Goal: Task Accomplishment & Management: Complete application form

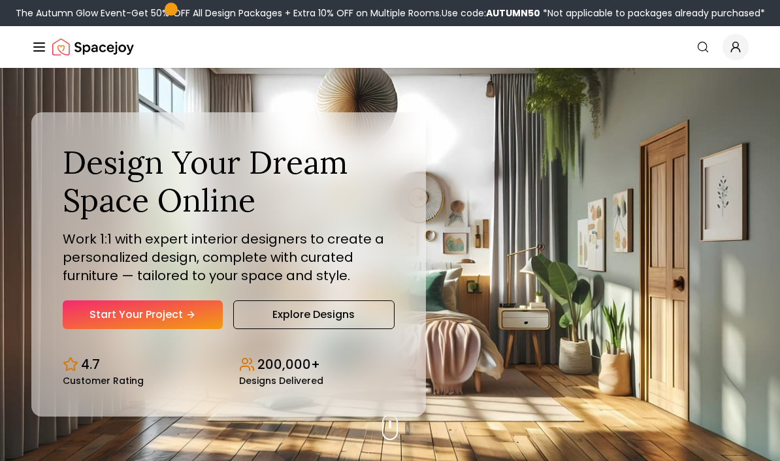
click at [84, 329] on link "Start Your Project" at bounding box center [143, 315] width 160 height 29
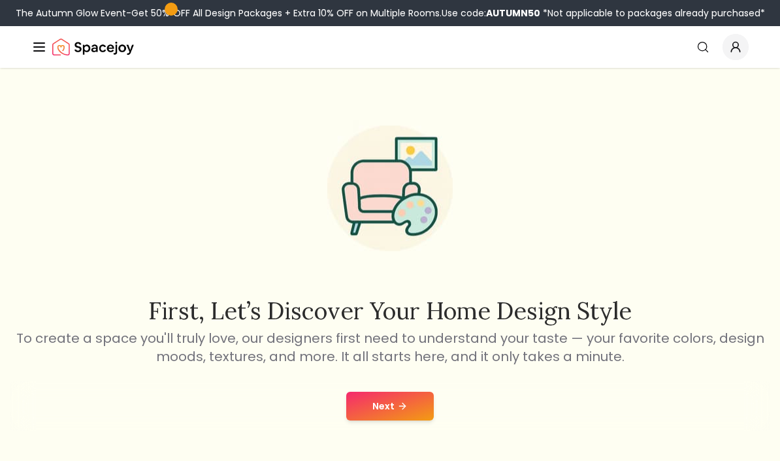
click at [369, 399] on button "Next" at bounding box center [390, 406] width 88 height 29
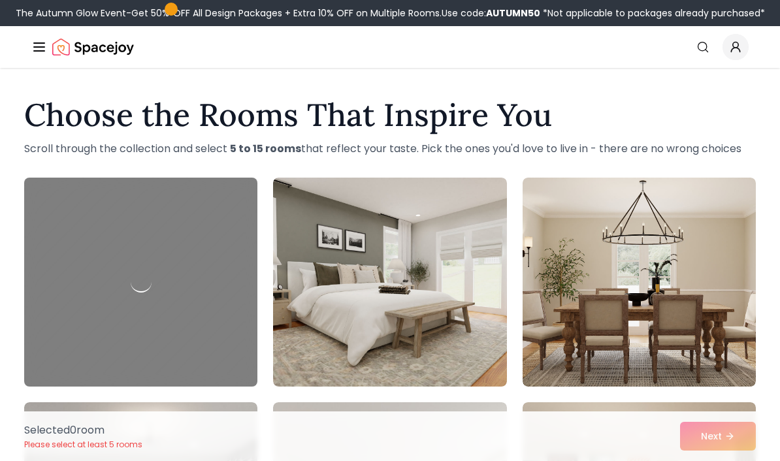
click at [367, 332] on img at bounding box center [389, 282] width 233 height 209
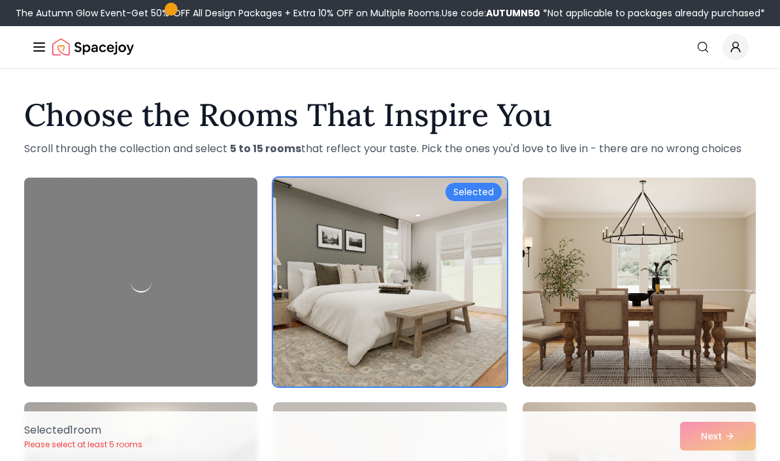
click at [696, 429] on div "Selected 1 room Please select at least 5 rooms Next" at bounding box center [390, 437] width 753 height 50
click at [701, 433] on div "Selected 1 room Please select at least 5 rooms Next" at bounding box center [390, 437] width 753 height 50
click at [697, 442] on div "Selected 1 room Please select at least 5 rooms Next" at bounding box center [390, 437] width 753 height 50
click at [702, 431] on div "Selected 1 room Please select at least 5 rooms Next" at bounding box center [390, 437] width 753 height 50
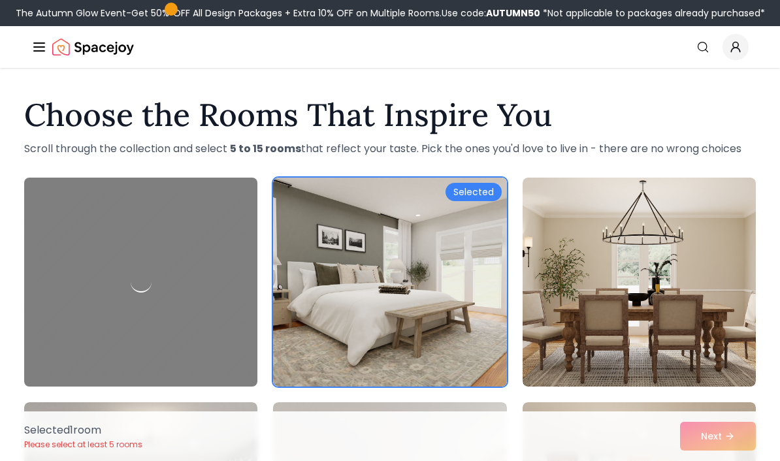
click at [639, 356] on img at bounding box center [639, 282] width 233 height 209
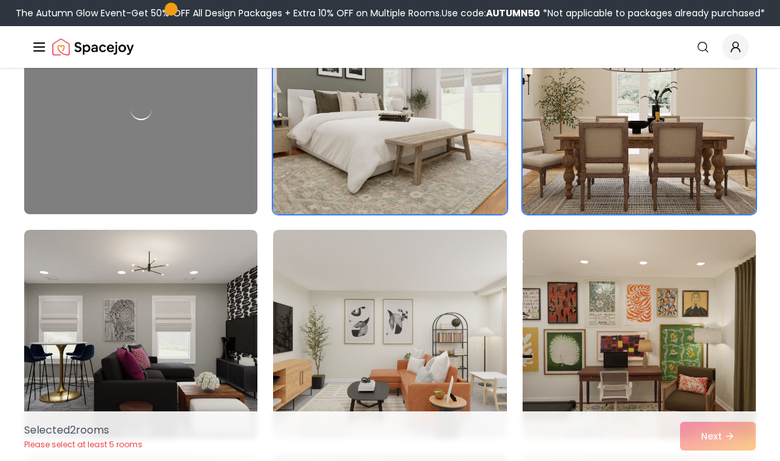
scroll to position [174, 0]
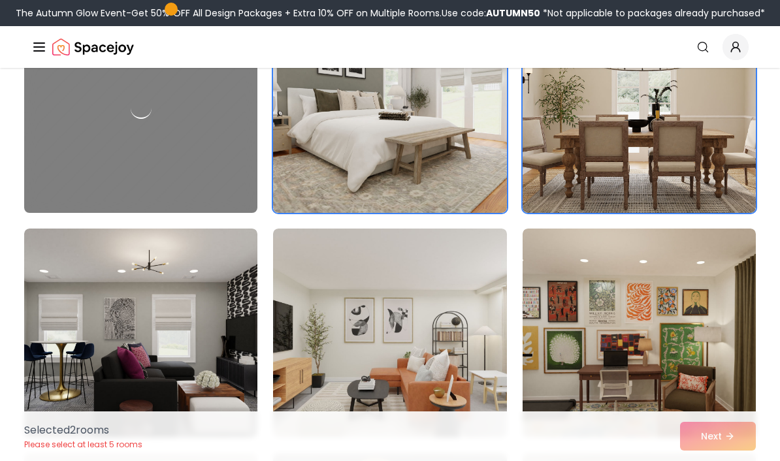
click at [292, 390] on img at bounding box center [389, 333] width 233 height 209
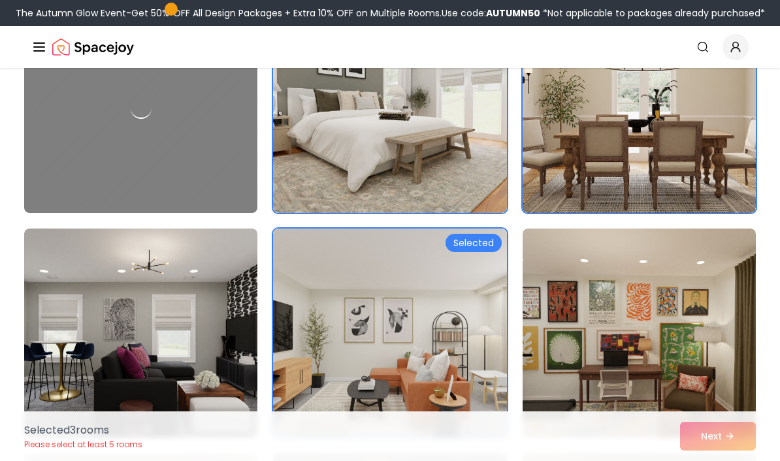
click at [186, 357] on img at bounding box center [140, 333] width 233 height 209
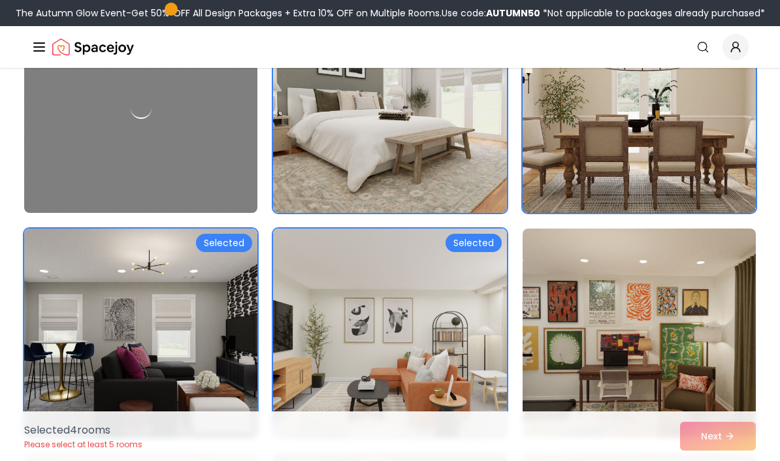
click at [460, 249] on div "Selected" at bounding box center [474, 243] width 56 height 18
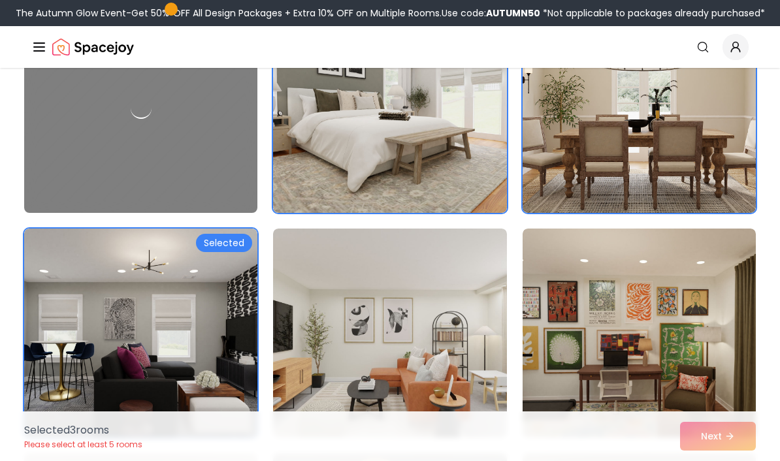
click at [703, 461] on div "Selected 3 room s Please select at least 5 rooms Next" at bounding box center [390, 437] width 753 height 50
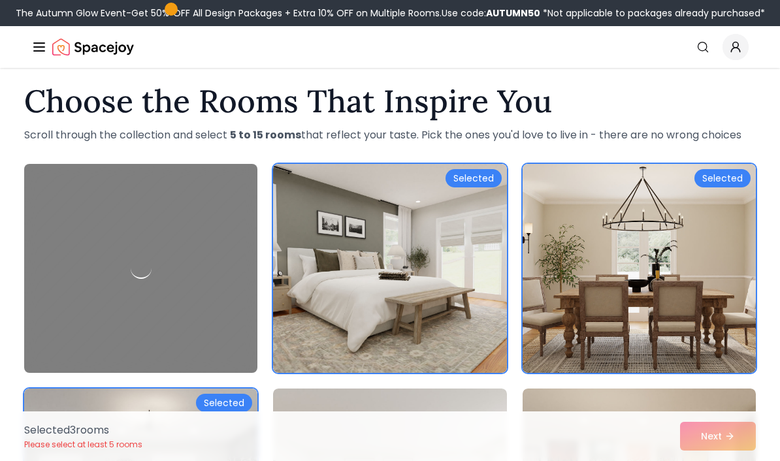
scroll to position [14, 0]
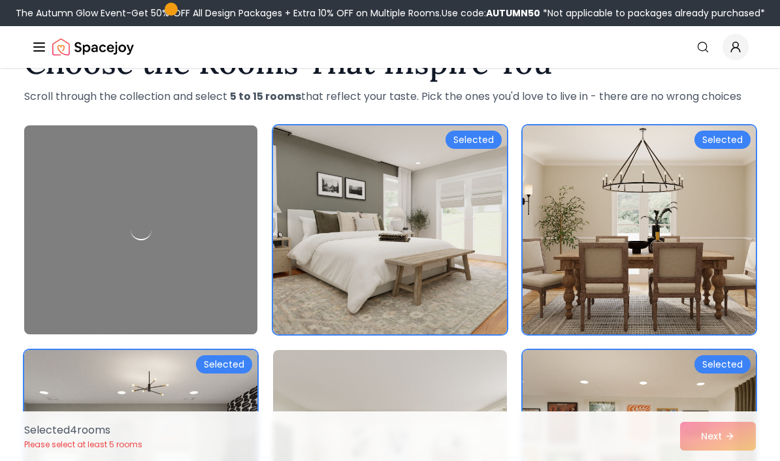
scroll to position [71, 0]
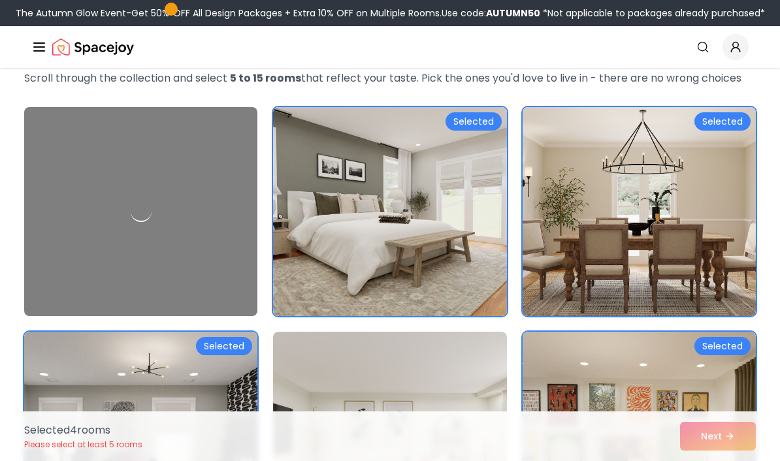
click at [737, 461] on div "Selected 4 room s Please select at least 5 rooms Next" at bounding box center [390, 437] width 753 height 50
click at [724, 461] on div "Selected 4 room s Please select at least 5 rooms Next" at bounding box center [390, 437] width 753 height 50
click at [477, 395] on img at bounding box center [389, 436] width 233 height 209
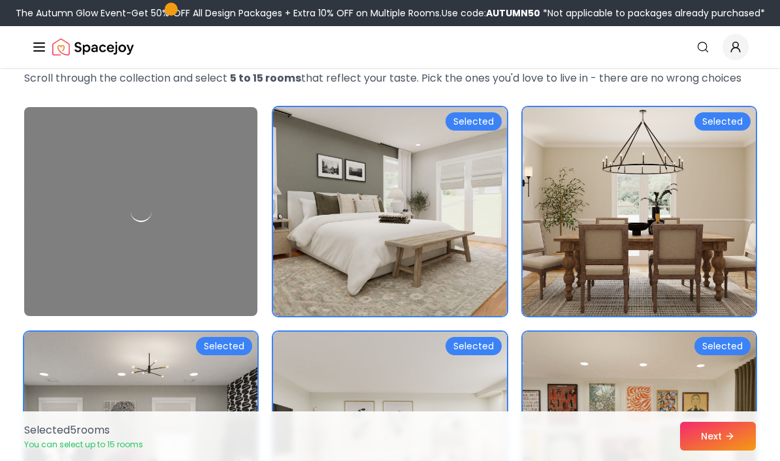
click at [684, 461] on div "Selected 5 room s You can select up to 15 rooms Next" at bounding box center [390, 437] width 753 height 50
click at [735, 451] on button "Next" at bounding box center [718, 436] width 76 height 29
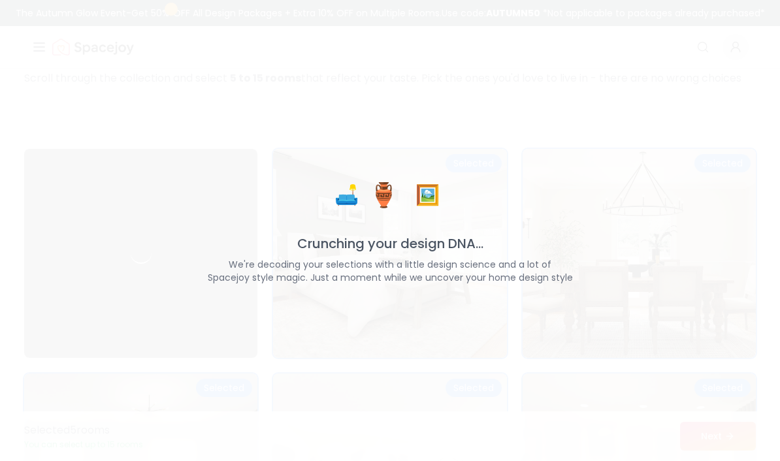
click at [735, 461] on div "🛋️ 🏺 🖼️ Crunching your design DNA... We're decoding your selections with a litt…" at bounding box center [390, 230] width 780 height 461
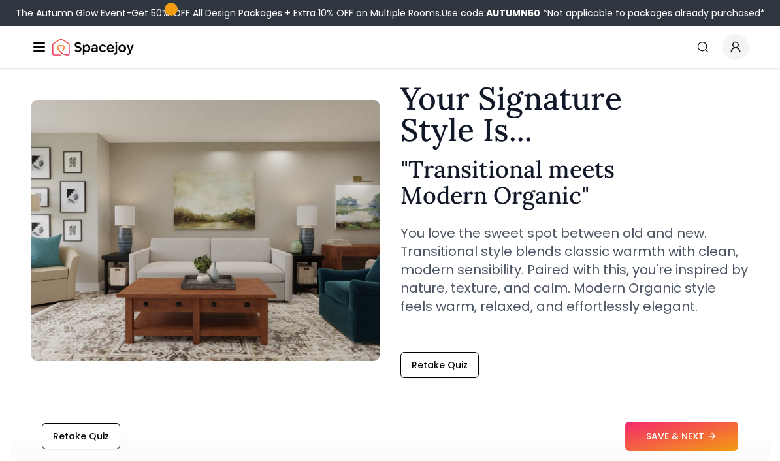
scroll to position [36, 0]
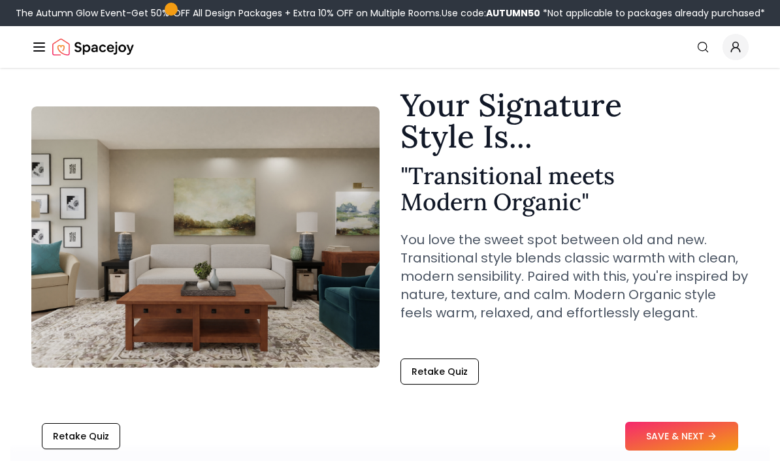
click at [666, 433] on button "SAVE & NEXT" at bounding box center [682, 436] width 113 height 29
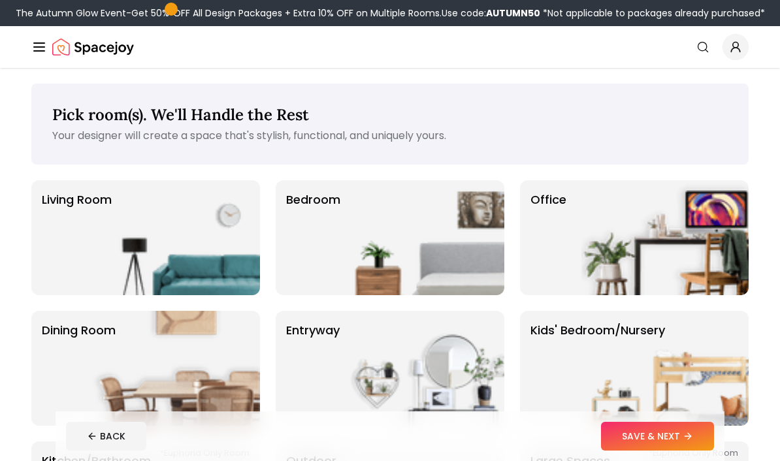
click at [551, 377] on p "Kids' Bedroom/Nursery" at bounding box center [598, 369] width 135 height 94
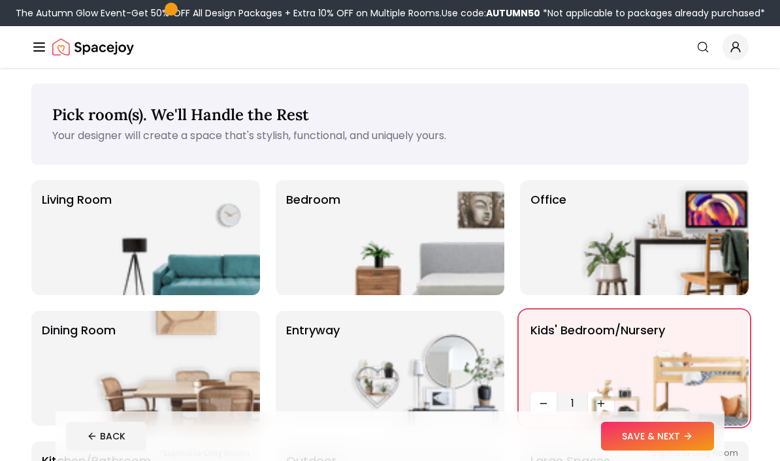
click at [637, 420] on footer "BACK SAVE & NEXT" at bounding box center [390, 437] width 669 height 50
click at [603, 450] on div "BACK SAVE & NEXT" at bounding box center [390, 436] width 648 height 29
click at [602, 450] on div "BACK SAVE & NEXT" at bounding box center [390, 436] width 648 height 29
click at [613, 437] on button "SAVE & NEXT" at bounding box center [657, 436] width 113 height 29
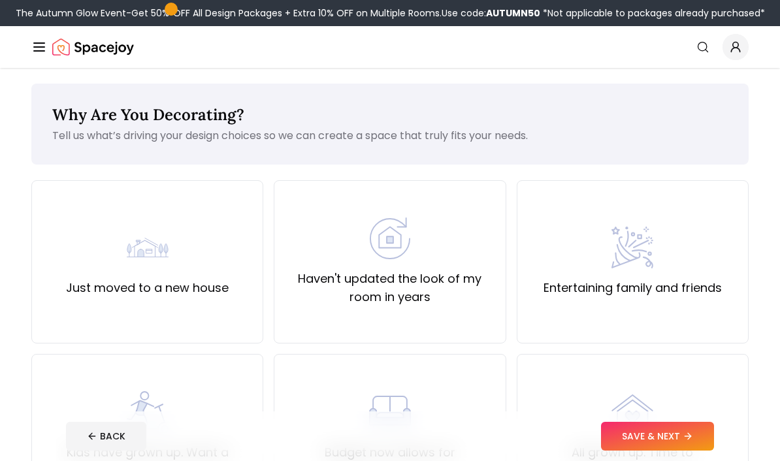
click at [565, 306] on div "Entertaining family and friends" at bounding box center [633, 261] width 232 height 163
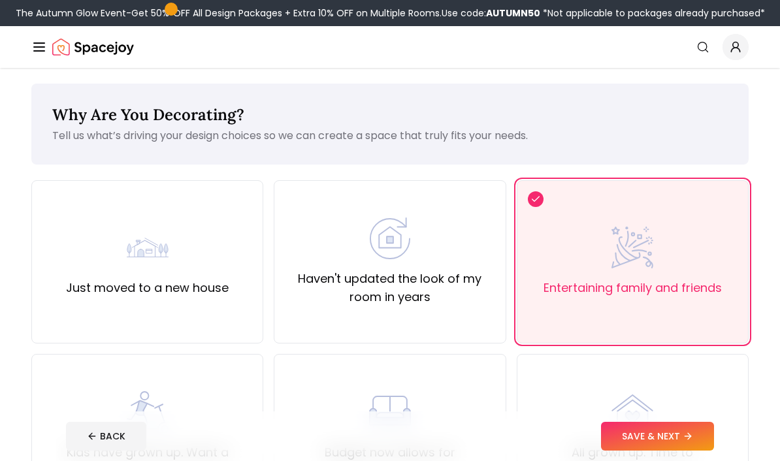
click at [655, 429] on button "SAVE & NEXT" at bounding box center [657, 436] width 113 height 29
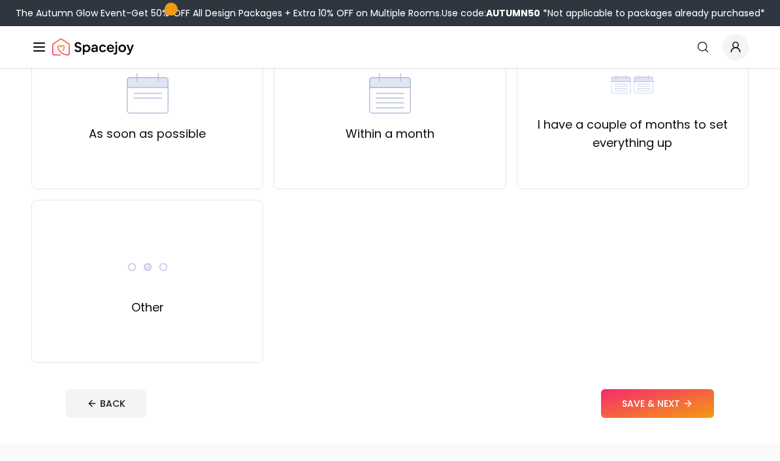
scroll to position [153, 0]
click at [646, 414] on button "SAVE & NEXT" at bounding box center [657, 405] width 113 height 29
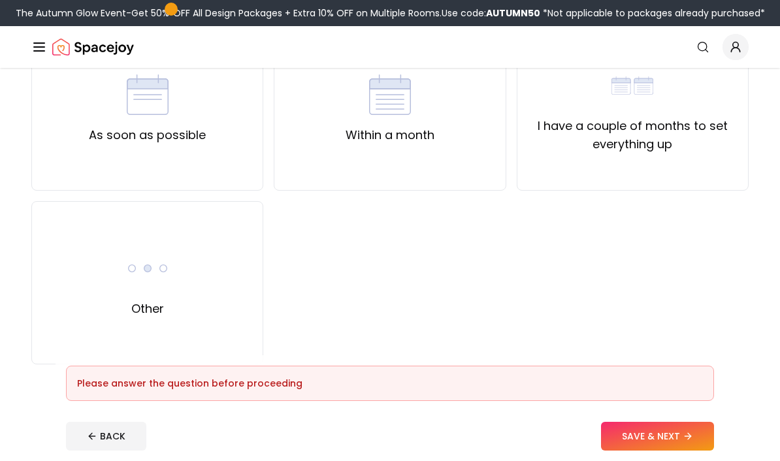
click at [90, 331] on div "Other" at bounding box center [147, 282] width 232 height 163
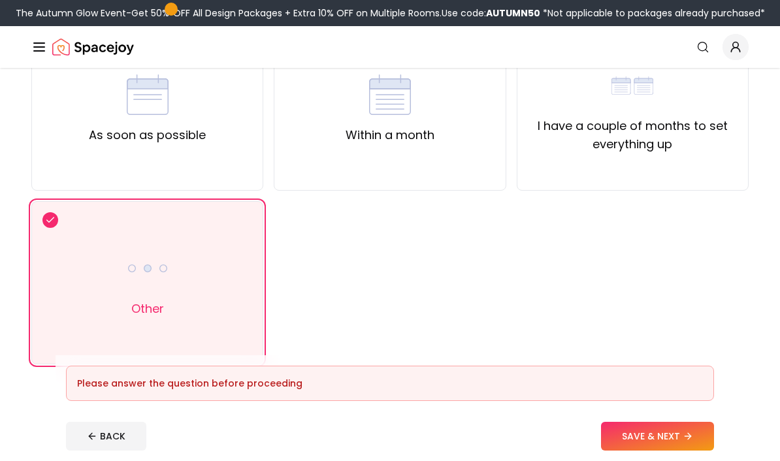
click at [633, 451] on button "SAVE & NEXT" at bounding box center [657, 436] width 113 height 29
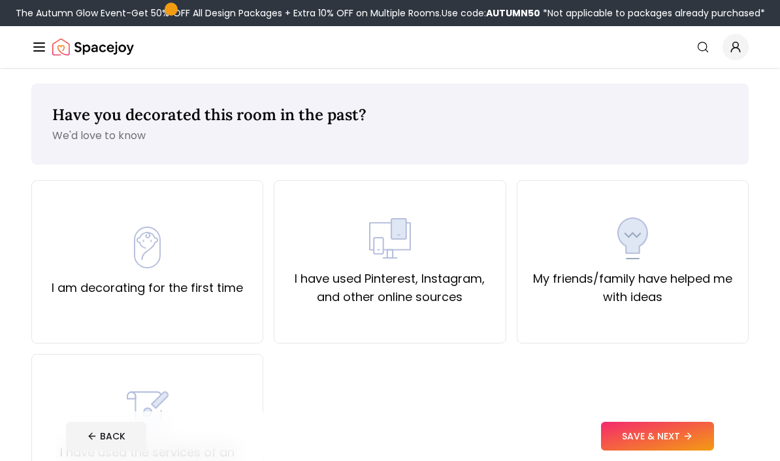
click at [373, 314] on div "I have used Pinterest, Instagram, and other online sources" at bounding box center [390, 261] width 232 height 163
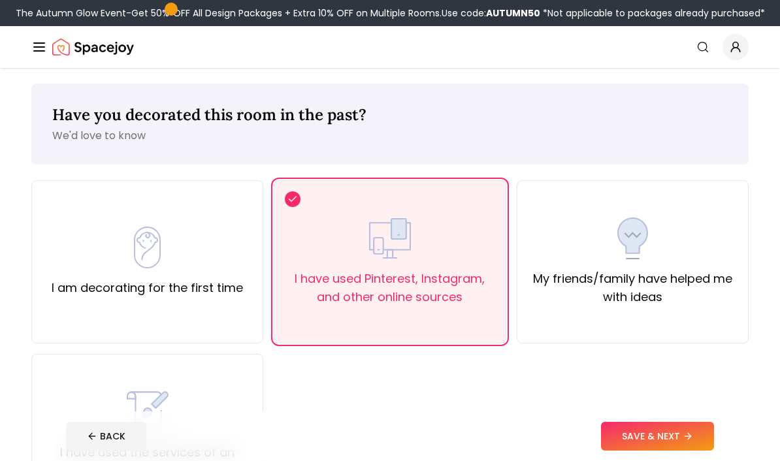
click at [623, 451] on button "SAVE & NEXT" at bounding box center [657, 436] width 113 height 29
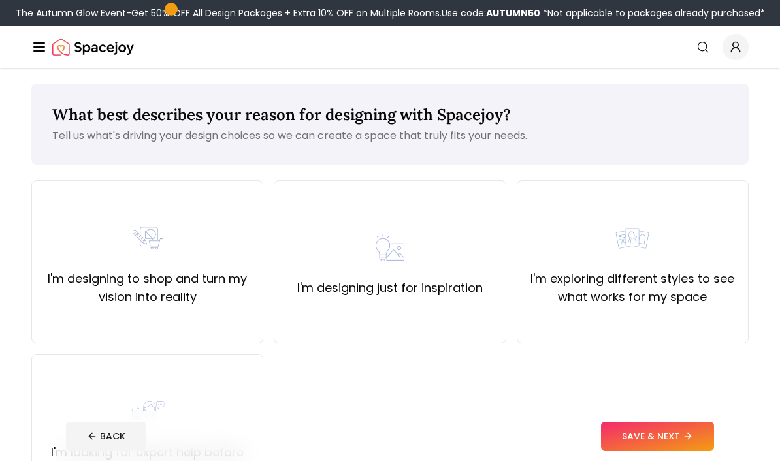
click at [624, 451] on button "SAVE & NEXT" at bounding box center [657, 436] width 113 height 29
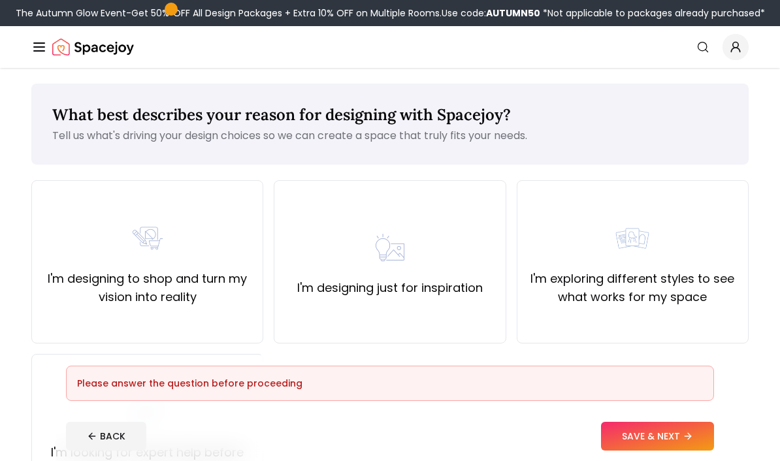
click at [519, 333] on div "I'm exploring different styles to see what works for my space" at bounding box center [633, 261] width 232 height 163
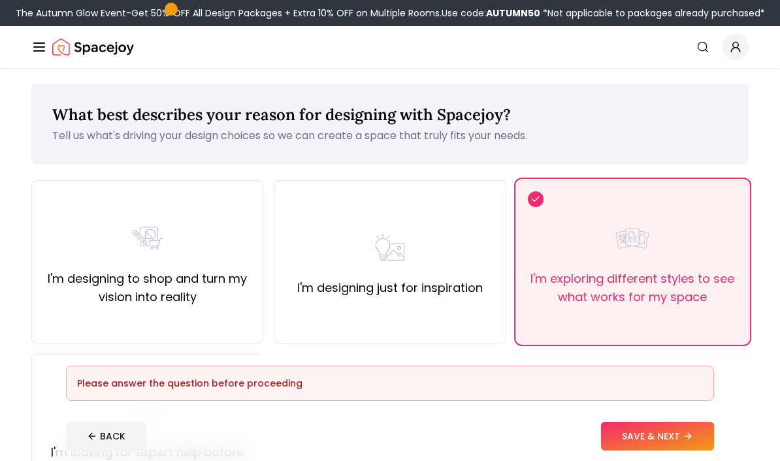
click at [631, 451] on button "SAVE & NEXT" at bounding box center [657, 436] width 113 height 29
